Goal: Task Accomplishment & Management: Manage account settings

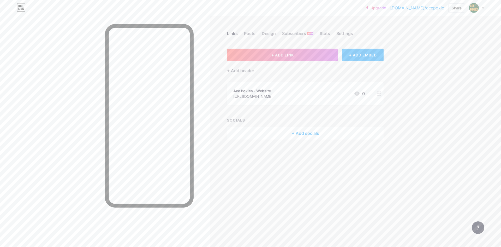
click at [254, 89] on div "Ace Pokies - Website" at bounding box center [252, 90] width 39 height 5
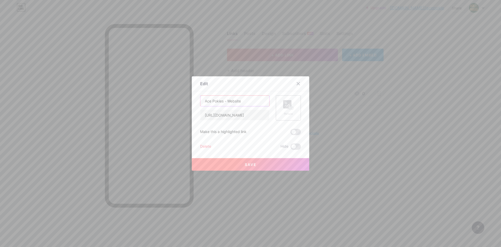
drag, startPoint x: 224, startPoint y: 101, endPoint x: 151, endPoint y: 76, distance: 77.3
click at [153, 83] on div "Edit Content YouTube Play YouTube video without leaving your page. ADD Vimeo Pl…" at bounding box center [250, 123] width 501 height 247
click at [298, 82] on icon at bounding box center [298, 83] width 4 height 4
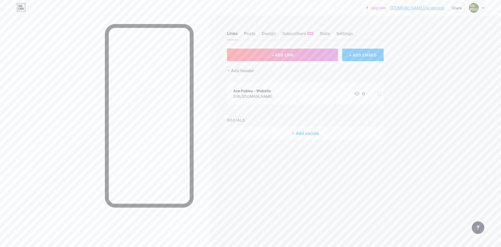
click at [301, 131] on div "+ Add socials" at bounding box center [305, 133] width 157 height 13
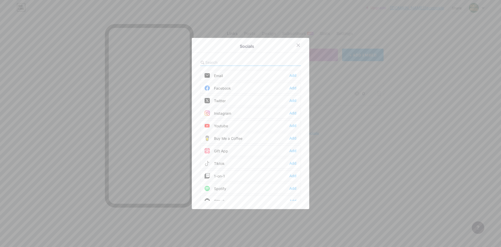
click at [369, 117] on div at bounding box center [250, 123] width 501 height 247
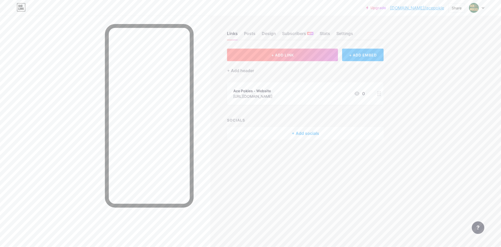
click at [316, 56] on button "+ ADD LINK" at bounding box center [282, 55] width 111 height 13
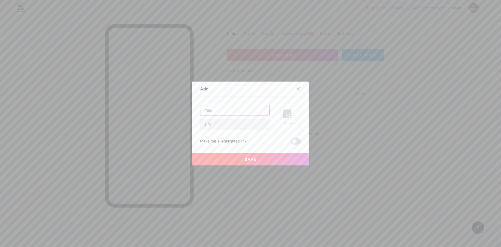
click at [248, 106] on input "text" at bounding box center [234, 110] width 69 height 10
paste input "Ace Pokies -"
type input "Ace Pokies -"
click at [229, 122] on input "text" at bounding box center [234, 124] width 69 height 10
paste input "[URL][DOMAIN_NAME]"
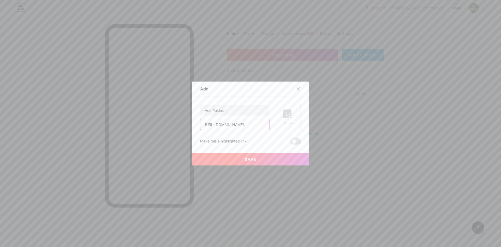
scroll to position [0, 13]
type input "[URL][DOMAIN_NAME]"
click at [243, 112] on input "Ace Pokies -" at bounding box center [234, 110] width 69 height 10
paste input "Facebook"
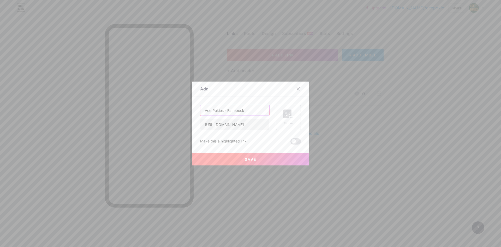
type input "Ace Pokies - Facebook"
click at [268, 156] on button "Save" at bounding box center [250, 159] width 117 height 13
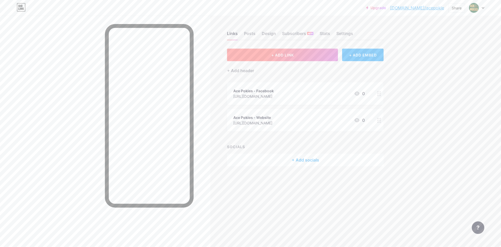
click at [307, 53] on button "+ ADD LINK" at bounding box center [282, 55] width 111 height 13
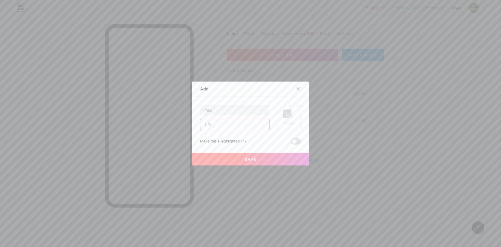
click at [223, 126] on input "text" at bounding box center [234, 124] width 69 height 10
paste input "Ace Pokies -"
type input "Ace Pokies -"
click at [222, 112] on input "text" at bounding box center [234, 110] width 69 height 10
paste input "Ace Pokies -"
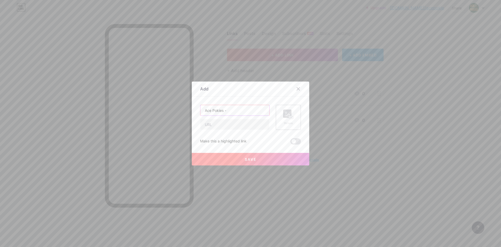
type input "Ace Pokies -"
drag, startPoint x: 216, startPoint y: 125, endPoint x: 217, endPoint y: 129, distance: 3.5
click at [217, 129] on input "text" at bounding box center [234, 124] width 69 height 10
paste input "[URL][DOMAIN_NAME]"
type input "[URL][DOMAIN_NAME]"
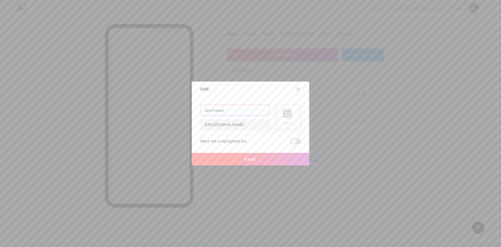
click at [241, 113] on input "Ace Pokies -" at bounding box center [234, 110] width 69 height 10
paste input "Twitter/X"
click at [225, 110] on input "Ace Pokies -Twitter/X" at bounding box center [234, 110] width 69 height 10
type input "Ace Pokies - Twitter/X"
click at [246, 162] on button "Save" at bounding box center [250, 159] width 117 height 13
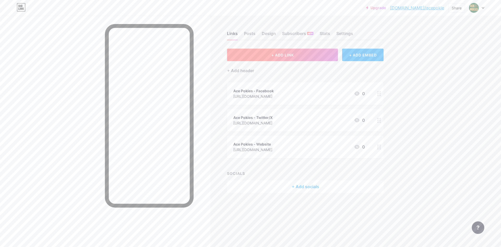
click at [276, 55] on span "+ ADD LINK" at bounding box center [282, 55] width 22 height 4
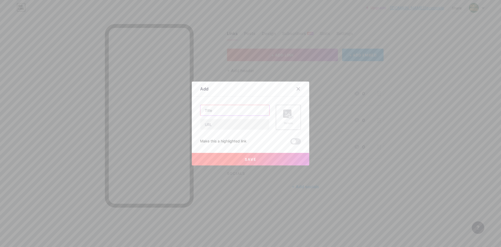
click at [223, 112] on input "text" at bounding box center [234, 110] width 69 height 10
paste input "Ace Pokies -"
click at [230, 109] on input "Ace Pokies -" at bounding box center [234, 110] width 69 height 10
paste input "YouTube"
type input "Ace Pokies - YouTube"
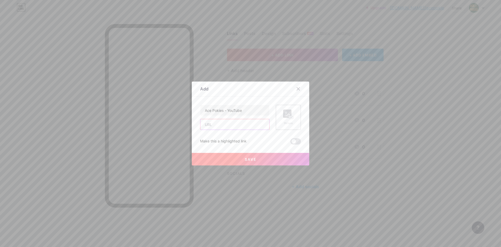
click at [233, 127] on input "text" at bounding box center [234, 124] width 69 height 10
paste input "[URL][DOMAIN_NAME]"
type input "[URL][DOMAIN_NAME]"
click at [246, 157] on span "Save" at bounding box center [251, 159] width 12 height 4
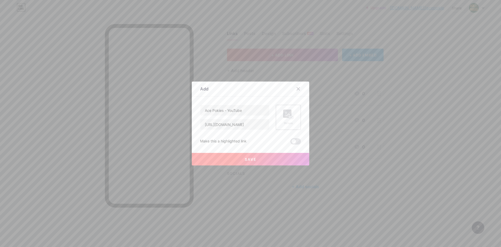
scroll to position [0, 0]
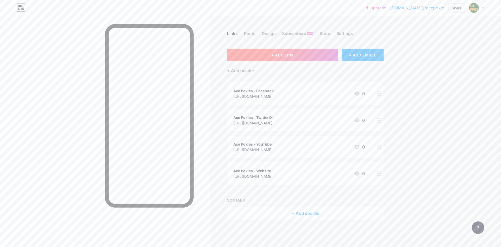
click at [263, 57] on button "+ ADD LINK" at bounding box center [282, 55] width 111 height 13
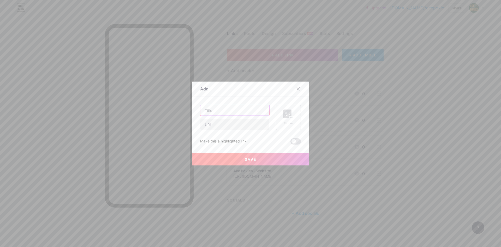
click at [217, 112] on input "text" at bounding box center [234, 110] width 69 height 10
paste input "Ace Pokies -"
click at [231, 114] on input "Ace Pokies -" at bounding box center [234, 110] width 69 height 10
paste input "Reddit"
type input "Ace Pokies - Reddit"
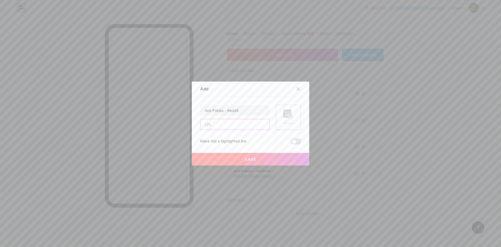
click at [220, 126] on input "text" at bounding box center [234, 124] width 69 height 10
paste input "[URL][DOMAIN_NAME]"
type input "[URL][DOMAIN_NAME]"
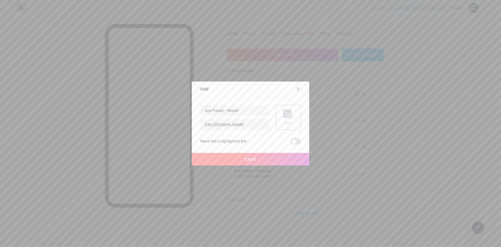
click at [204, 156] on button "Save" at bounding box center [250, 159] width 117 height 13
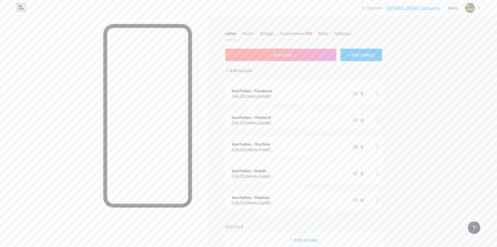
click at [283, 56] on span "+ ADD LINK" at bounding box center [280, 55] width 22 height 4
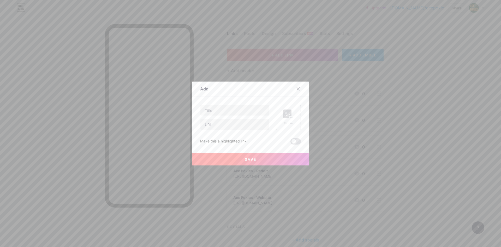
click at [225, 101] on div "Content YouTube Play YouTube video without leaving your page. ADD Vimeo Play Vi…" at bounding box center [250, 120] width 101 height 48
click at [223, 109] on input "text" at bounding box center [234, 110] width 69 height 10
paste input "Ace Pokies -"
type input "Ace Pokies -"
click at [250, 107] on input "Ace Pokies -" at bounding box center [234, 110] width 69 height 10
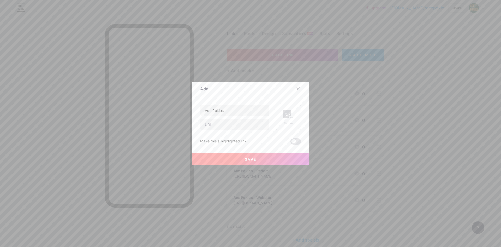
click at [229, 137] on div "Ace Pokies - Picture Make this a highlighted link Save" at bounding box center [250, 125] width 101 height 40
click at [230, 127] on input "text" at bounding box center [234, 124] width 69 height 10
paste input "[URL][DOMAIN_NAME]"
type input "[URL][DOMAIN_NAME]"
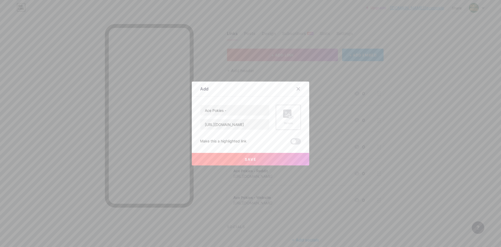
scroll to position [0, 0]
click at [239, 111] on input "Ace Pokies -" at bounding box center [234, 110] width 69 height 10
paste input "Tumblr"
type input "Ace Pokies - Tumblr"
click at [249, 160] on span "Save" at bounding box center [251, 159] width 12 height 4
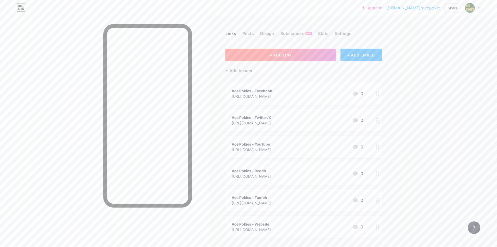
click at [290, 51] on button "+ ADD LINK" at bounding box center [280, 55] width 111 height 13
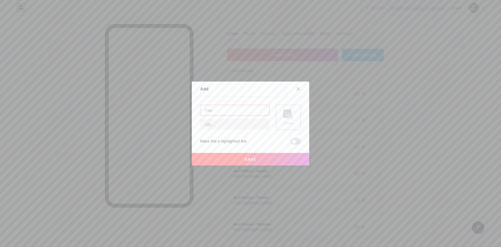
click at [227, 106] on input "text" at bounding box center [234, 110] width 69 height 10
paste input "Ace Pokies -"
type input "Ace Pokies -"
click at [224, 124] on input "text" at bounding box center [234, 124] width 69 height 10
paste input "[URL][DOMAIN_NAME]"
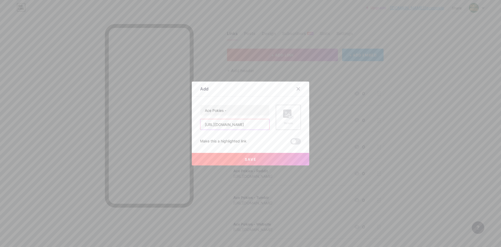
scroll to position [0, 2]
type input "[URL][DOMAIN_NAME]"
click at [249, 107] on input "Ace Pokies -" at bounding box center [234, 110] width 69 height 10
paste input "Pinterest"
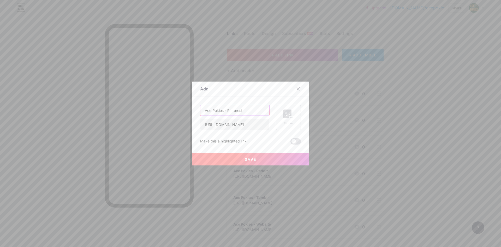
type input "Ace Pokies - Pinterest"
click at [259, 158] on button "Save" at bounding box center [250, 159] width 117 height 13
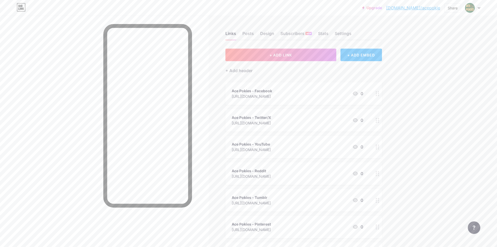
click at [282, 51] on button "+ ADD LINK" at bounding box center [280, 55] width 111 height 13
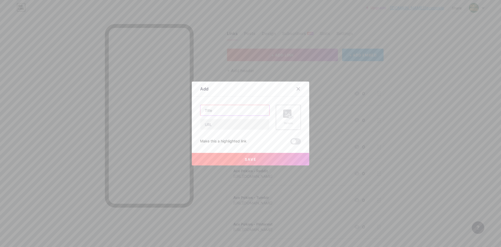
click at [214, 111] on input "text" at bounding box center [234, 110] width 69 height 10
paste input "Ace Pokies -"
click at [250, 114] on input "Ace Pokies -" at bounding box center [234, 110] width 69 height 10
paste input "Instagram"
type input "Ace Pokies - Instagram"
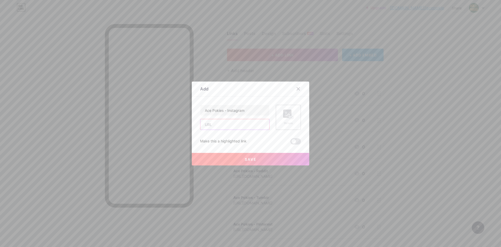
click at [214, 125] on input "text" at bounding box center [234, 124] width 69 height 10
paste input "[URL][DOMAIN_NAME]"
type input "[URL][DOMAIN_NAME]"
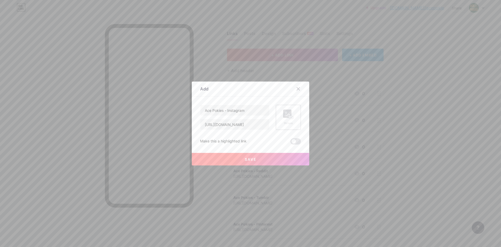
click at [208, 152] on div "Save" at bounding box center [250, 154] width 117 height 21
click at [208, 159] on button "Save" at bounding box center [250, 159] width 117 height 13
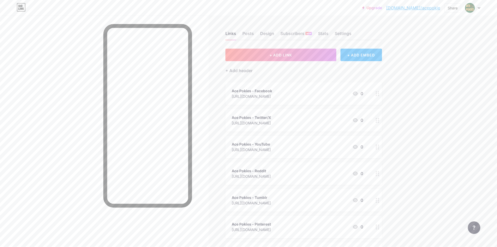
click at [411, 119] on div "Upgrade [DOMAIN_NAME]/acepok... [DOMAIN_NAME]/acepokie Share Switch accounts Ac…" at bounding box center [248, 176] width 497 height 352
click at [258, 52] on button "+ ADD LINK" at bounding box center [280, 55] width 111 height 13
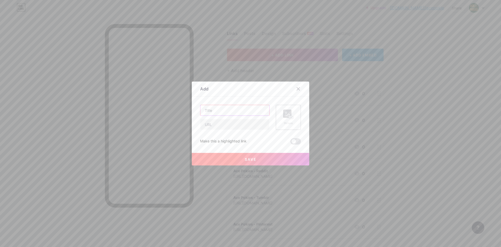
click at [224, 111] on input "text" at bounding box center [234, 110] width 69 height 10
paste input "Ace Pokies -"
click at [233, 109] on input "Ace Pokies -" at bounding box center [234, 110] width 69 height 10
paste input "SoundCloud"
type input "Ace Pokies - SoundCloud"
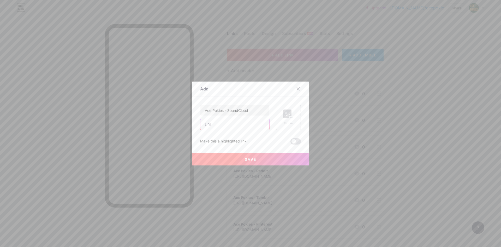
click at [217, 123] on input "text" at bounding box center [234, 124] width 69 height 10
paste input "[URL][DOMAIN_NAME]"
type input "[URL][DOMAIN_NAME]"
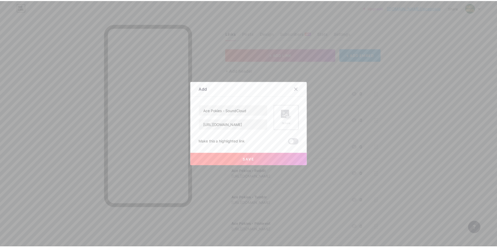
scroll to position [0, 0]
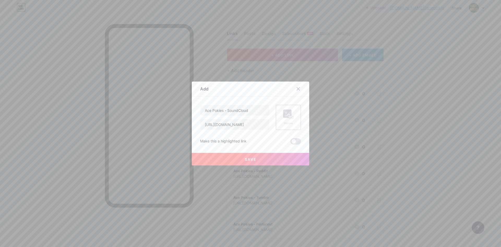
click at [224, 156] on button "Save" at bounding box center [250, 159] width 117 height 13
